Goal: Communication & Community: Connect with others

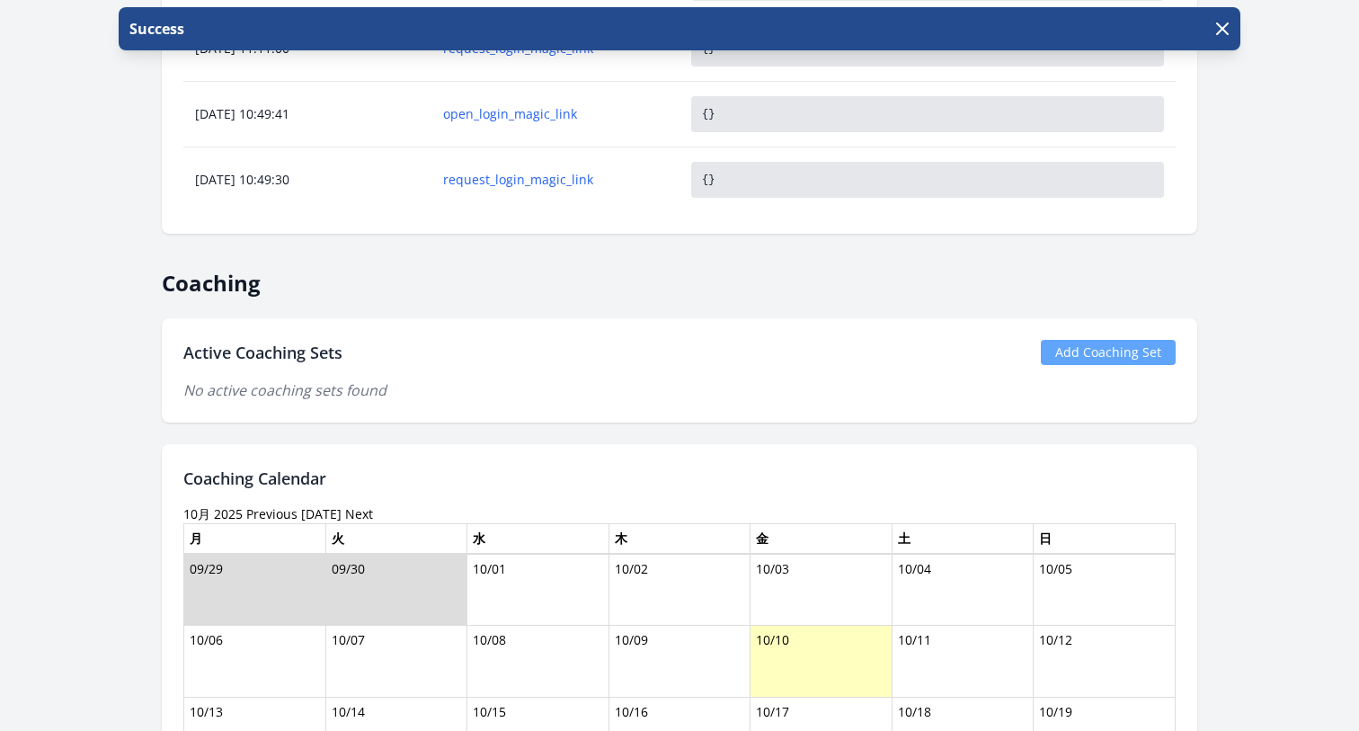
scroll to position [1532, 0]
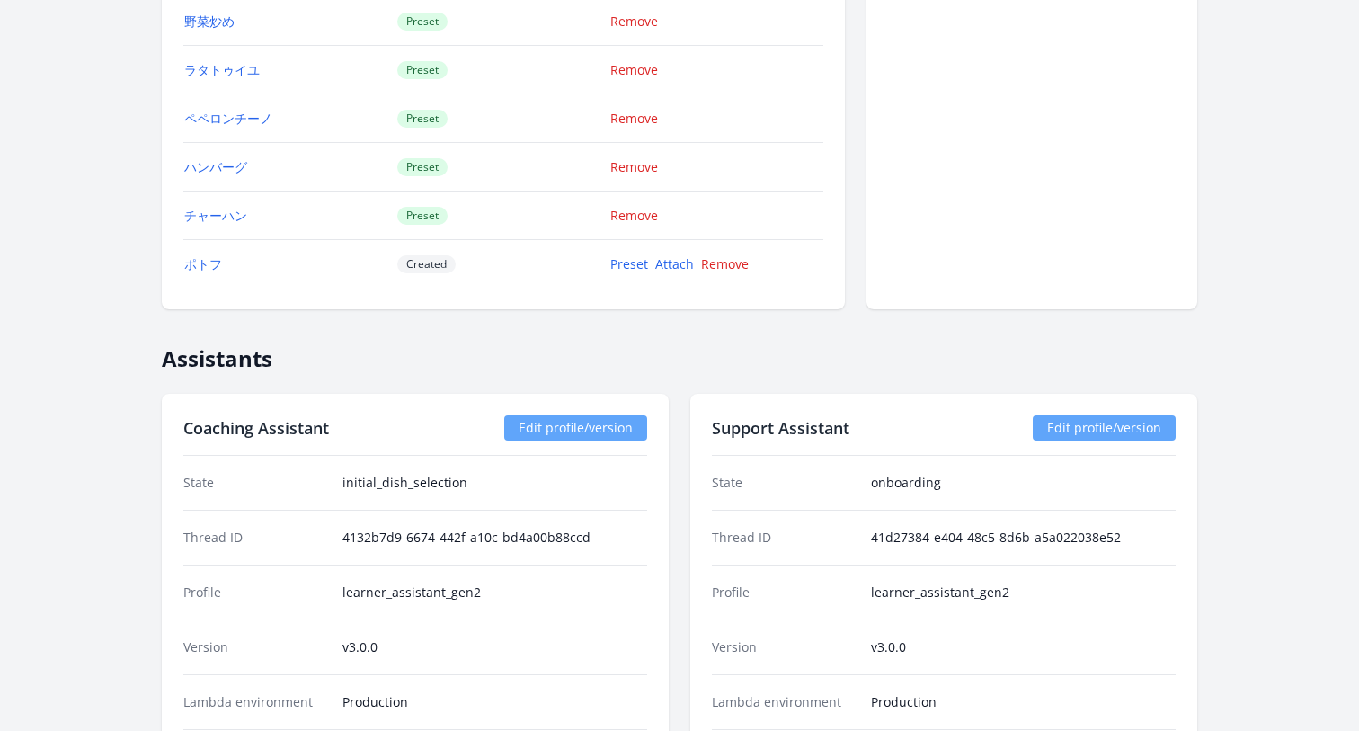
scroll to position [3337, 0]
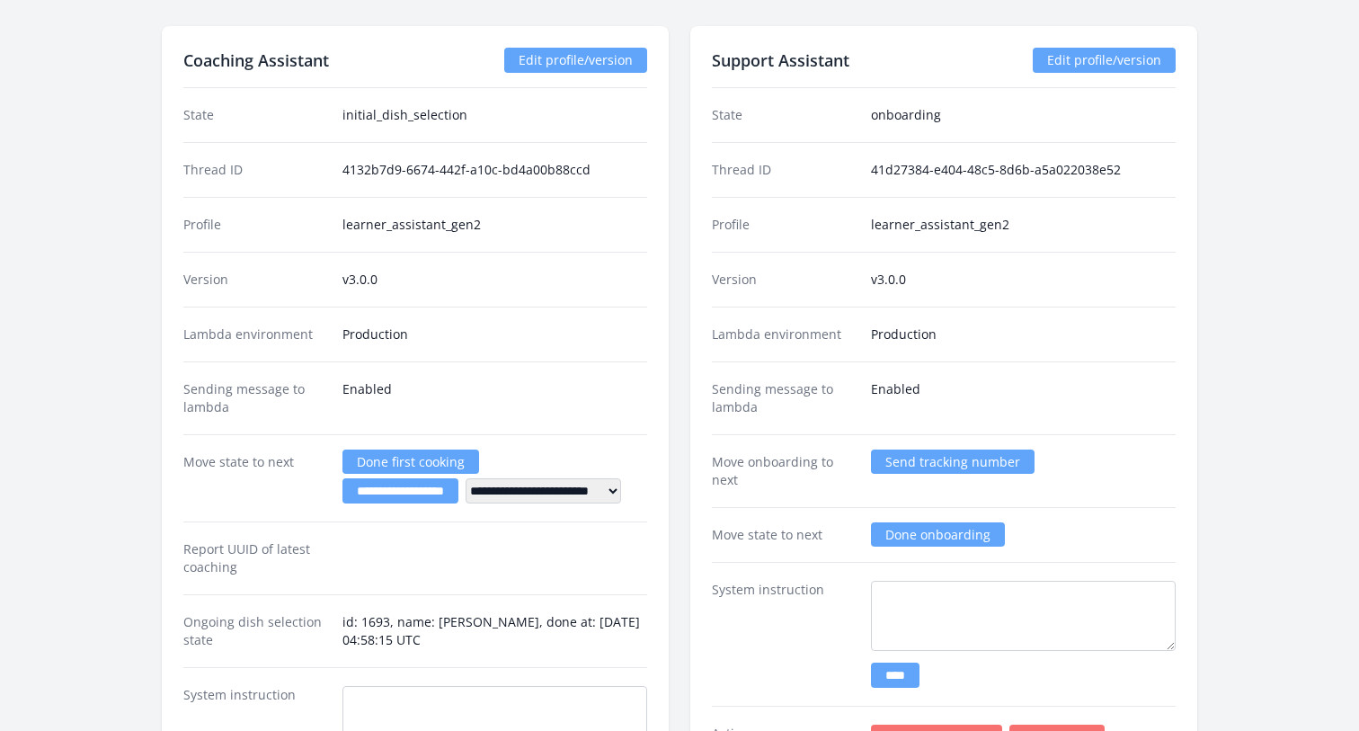
click at [423, 490] on input "**********" at bounding box center [401, 490] width 116 height 25
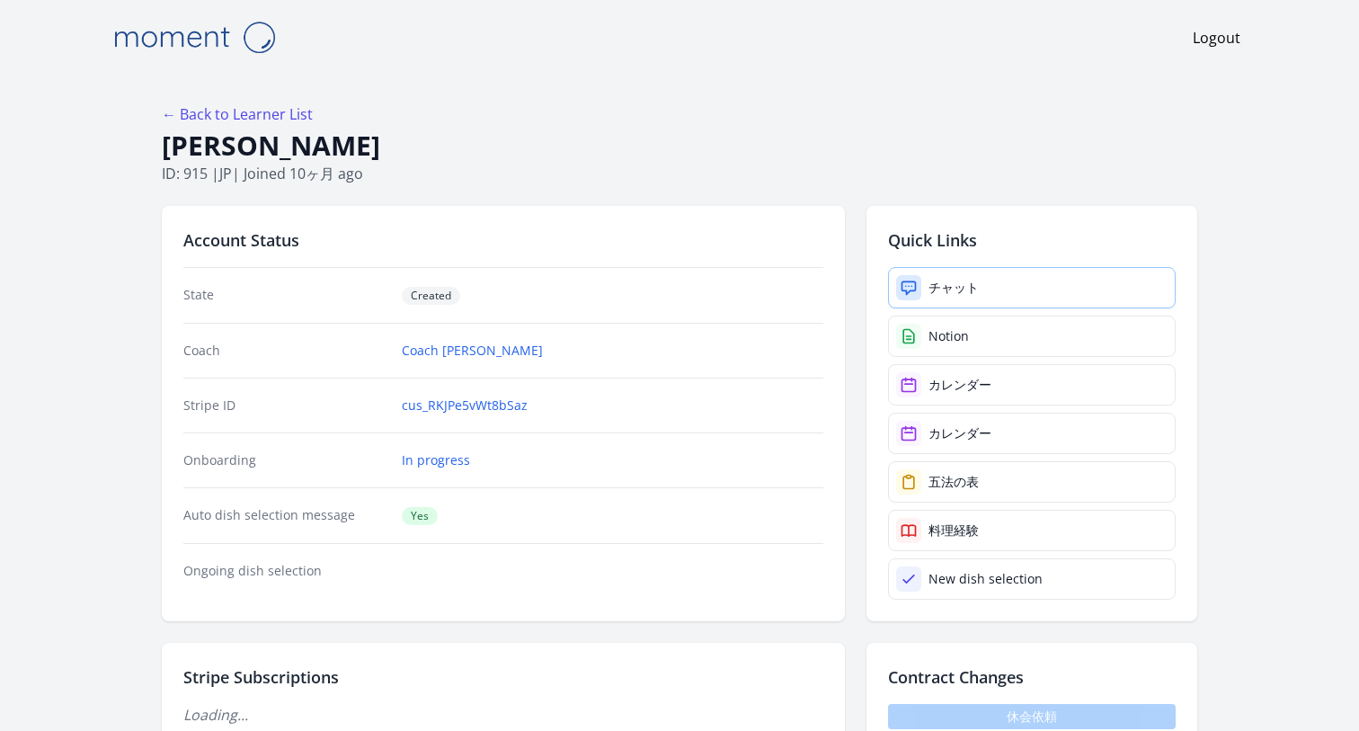
click at [931, 285] on div "チャット" at bounding box center [954, 288] width 50 height 18
